Goal: Information Seeking & Learning: Learn about a topic

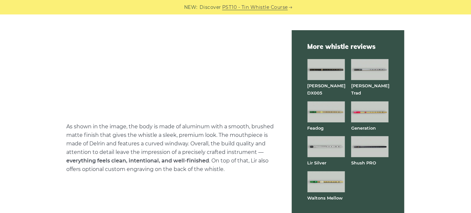
scroll to position [559, 0]
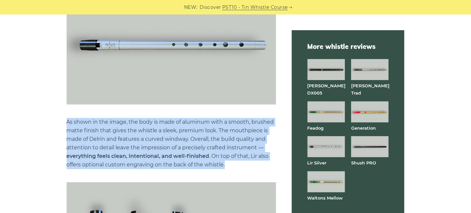
drag, startPoint x: 67, startPoint y: 119, endPoint x: 243, endPoint y: 165, distance: 182.8
click at [243, 165] on p "As shown in the image, the body is made of aluminum with a smooth, brushed matt…" at bounding box center [172, 143] width 210 height 51
copy p "As shown in the image, the body is made of aluminum with a smooth, brushed matt…"
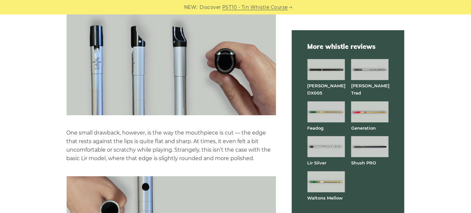
scroll to position [756, 0]
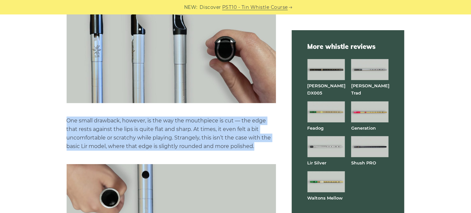
drag, startPoint x: 67, startPoint y: 119, endPoint x: 269, endPoint y: 145, distance: 203.0
click at [269, 145] on p "One small drawback, however, is the way the mouthpiece is cut — the edge that r…" at bounding box center [172, 134] width 210 height 34
copy p "One small drawback, however, is the way the mouthpiece is cut — the edge that r…"
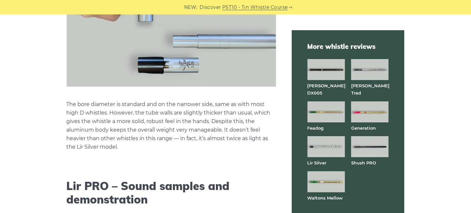
scroll to position [953, 0]
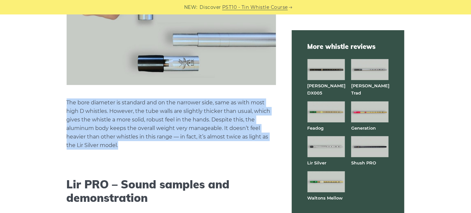
drag, startPoint x: 67, startPoint y: 101, endPoint x: 245, endPoint y: 141, distance: 182.5
click at [245, 141] on p "The bore diameter is standard and on the narrower side, same as with most high …" at bounding box center [172, 124] width 210 height 51
copy p "The bore diameter is standard and on the narrower side, same as with most high …"
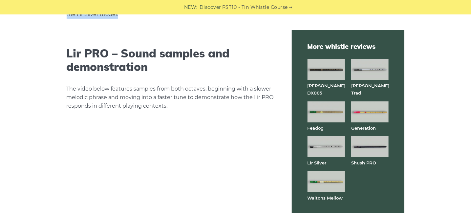
scroll to position [1084, 0]
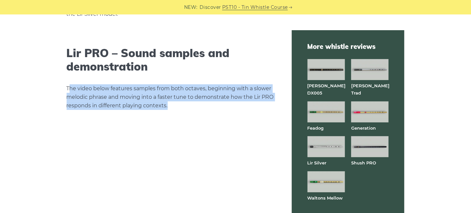
drag, startPoint x: 79, startPoint y: 88, endPoint x: 224, endPoint y: 102, distance: 145.8
click at [224, 102] on p "The video below features samples from both octaves, beginning with a slower mel…" at bounding box center [172, 97] width 210 height 26
copy p "he video below features samples from both octaves, beginning with a slower melo…"
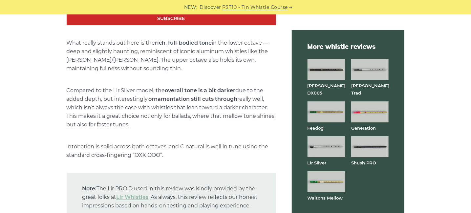
scroll to position [1281, 0]
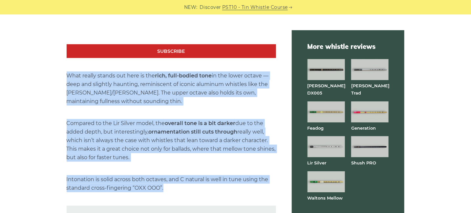
drag, startPoint x: 67, startPoint y: 73, endPoint x: 268, endPoint y: 185, distance: 230.2
copy div "What really stands out here is the rich, full-bodied tone in the lower octave —…"
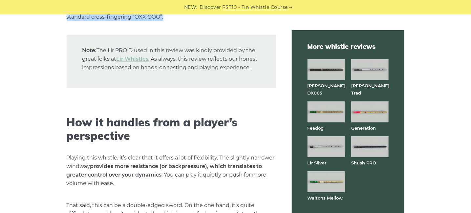
scroll to position [1446, 0]
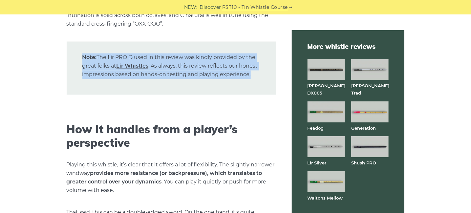
drag, startPoint x: 77, startPoint y: 53, endPoint x: 265, endPoint y: 80, distance: 190.7
click at [265, 80] on p "Note: The Lir PRO D used in this review was kindly provided by the great folks …" at bounding box center [172, 68] width 210 height 53
copy p "Note: The Lir PRO D used in this review was kindly provided by the great folks …"
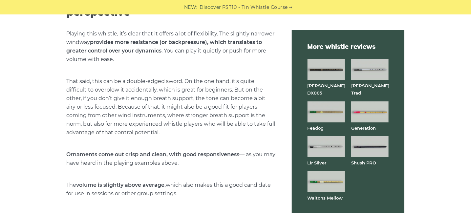
scroll to position [1544, 0]
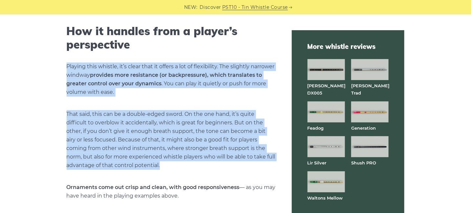
drag, startPoint x: 68, startPoint y: 63, endPoint x: 224, endPoint y: 163, distance: 185.1
copy div "Playing this whistle, it’s clear that it offers a lot of flexibility. The sligh…"
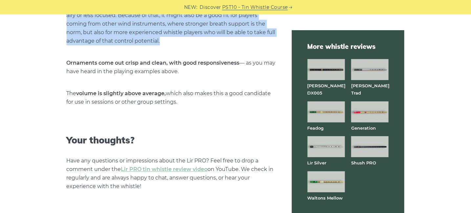
scroll to position [1676, 0]
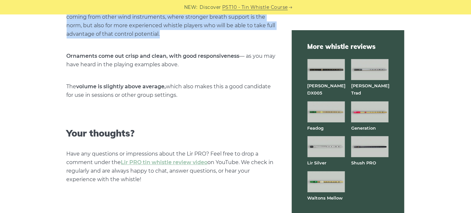
drag, startPoint x: 67, startPoint y: 53, endPoint x: 264, endPoint y: 177, distance: 232.8
copy div "Ornaments come out crisp and clean, with good responsiveness — as you may have …"
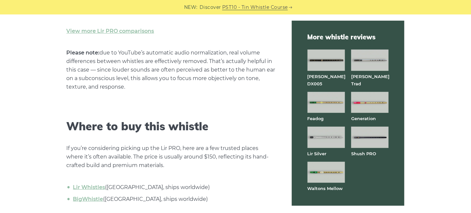
scroll to position [2103, 0]
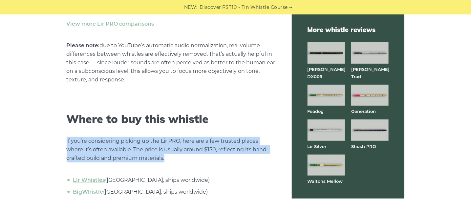
drag, startPoint x: 67, startPoint y: 139, endPoint x: 236, endPoint y: 158, distance: 170.6
click at [236, 158] on p "If you’re considering picking up the Lir PRO, here are a few trusted places whe…" at bounding box center [172, 150] width 210 height 26
copy p "If you’re considering picking up the Lir PRO, here are a few trusted places whe…"
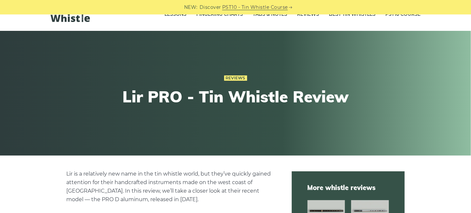
scroll to position [0, 0]
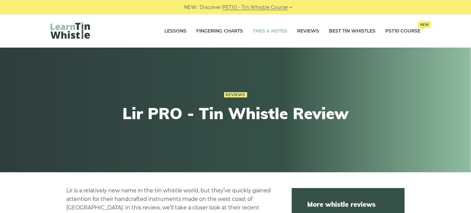
click at [264, 30] on link "Tabs & Notes" at bounding box center [270, 31] width 34 height 16
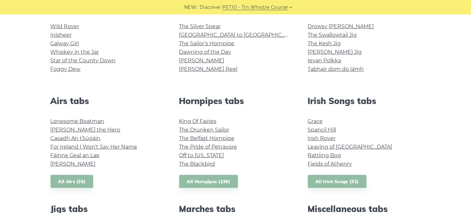
scroll to position [197, 0]
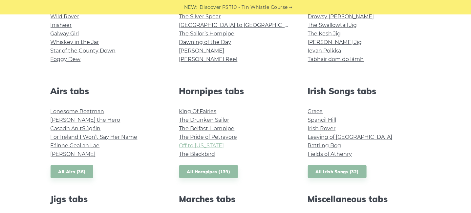
click at [206, 147] on link "Off to [US_STATE]" at bounding box center [201, 146] width 45 height 6
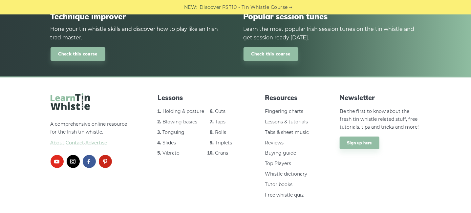
scroll to position [951, 0]
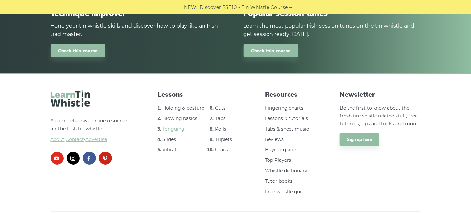
click at [171, 126] on link "Tonguing" at bounding box center [174, 129] width 22 height 6
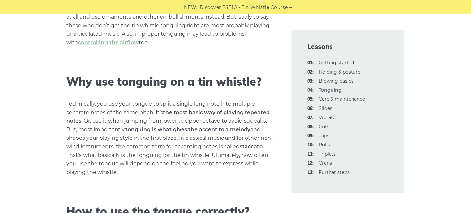
scroll to position [197, 0]
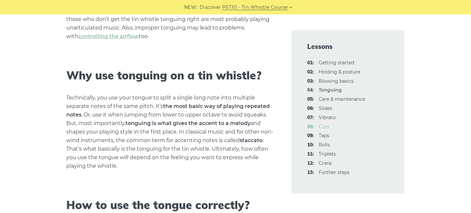
click at [323, 126] on link "08: Cuts" at bounding box center [324, 127] width 11 height 6
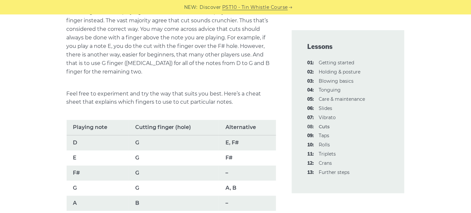
scroll to position [427, 0]
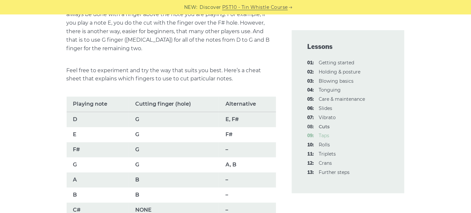
click at [327, 135] on link "09: Taps" at bounding box center [324, 136] width 11 height 6
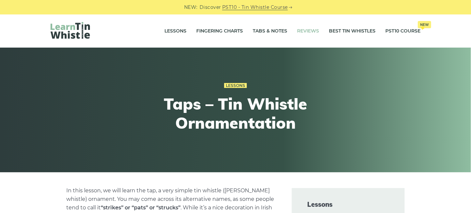
click at [310, 30] on link "Reviews" at bounding box center [309, 31] width 22 height 16
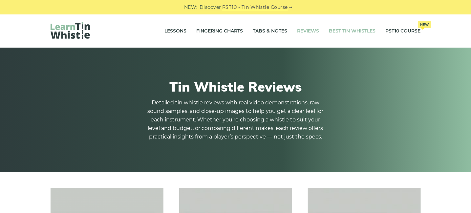
click at [339, 32] on link "Best Tin Whistles" at bounding box center [353, 31] width 47 height 16
click at [221, 31] on link "Fingering Charts" at bounding box center [220, 31] width 47 height 16
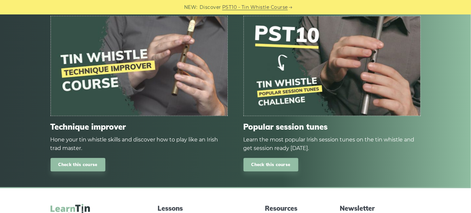
scroll to position [493, 0]
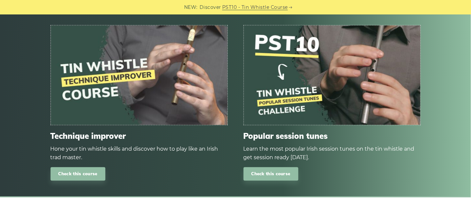
click at [128, 75] on img at bounding box center [139, 76] width 177 height 100
click at [128, 77] on img at bounding box center [139, 76] width 177 height 100
click at [94, 176] on link "Check this course" at bounding box center [78, 174] width 55 height 13
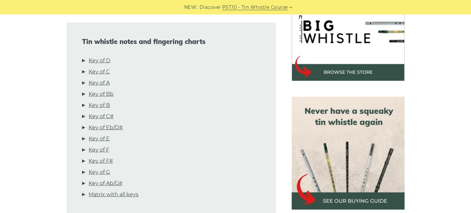
scroll to position [230, 0]
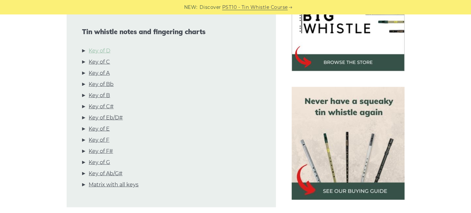
click at [106, 51] on link "Key of D" at bounding box center [100, 51] width 22 height 9
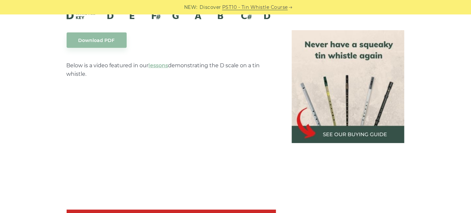
scroll to position [1188, 0]
